Goal: Task Accomplishment & Management: Manage account settings

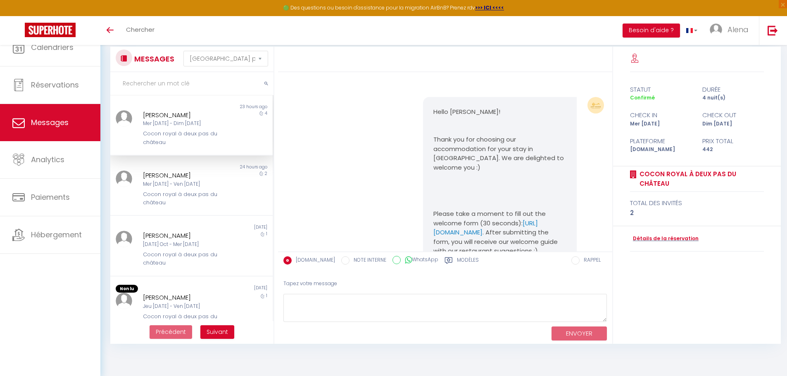
select select "message"
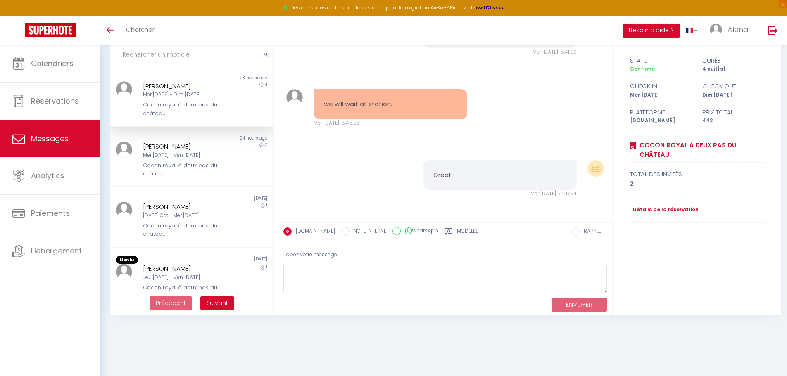
scroll to position [45, 0]
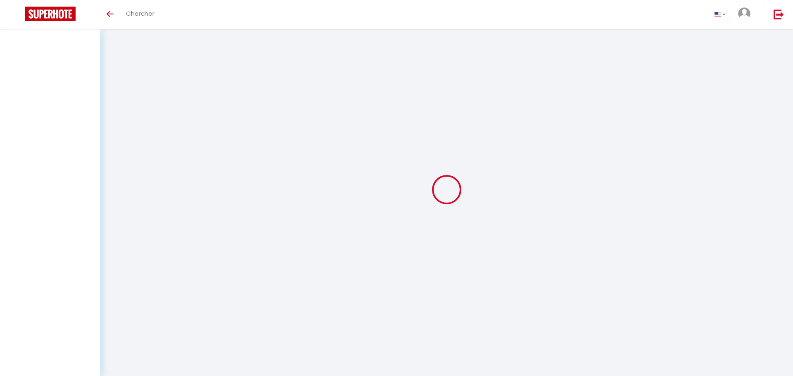
select select "message"
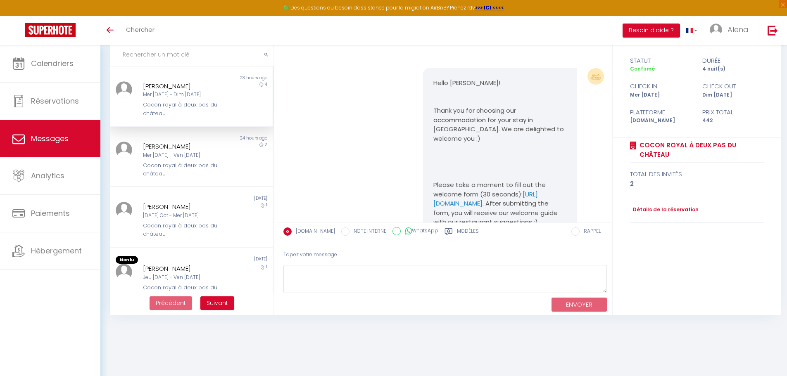
scroll to position [4842, 0]
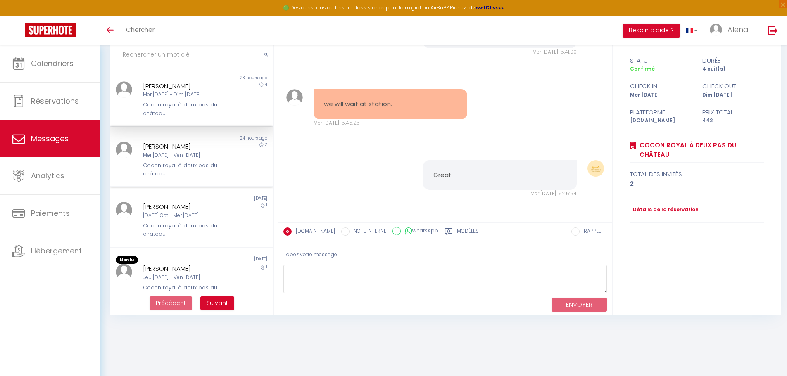
click at [204, 152] on div "Mer [DATE] - Ven [DATE]" at bounding box center [185, 156] width 84 height 8
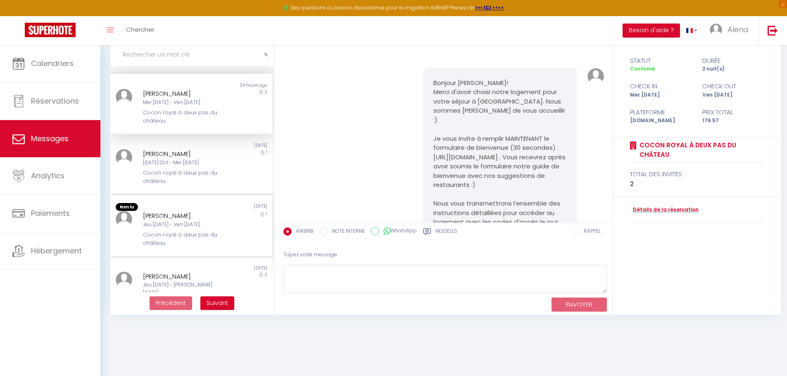
scroll to position [124, 0]
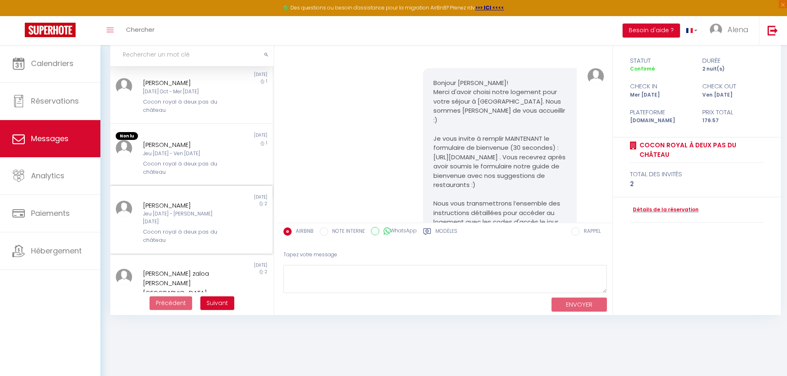
click at [192, 214] on div "Jeu [DATE] - [PERSON_NAME] [DATE]" at bounding box center [185, 218] width 84 height 16
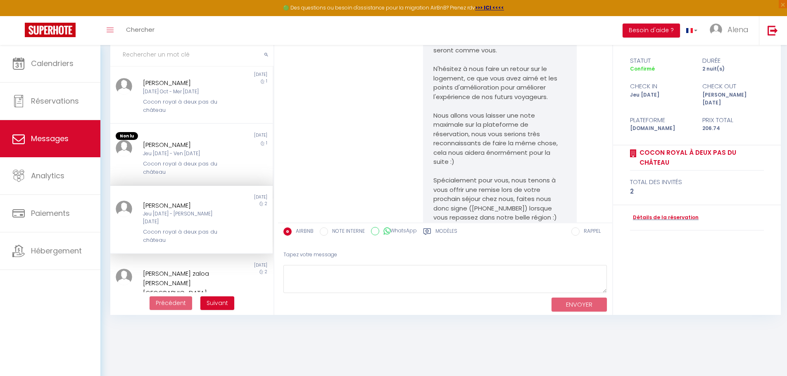
scroll to position [1399, 0]
